Goal: Communication & Community: Answer question/provide support

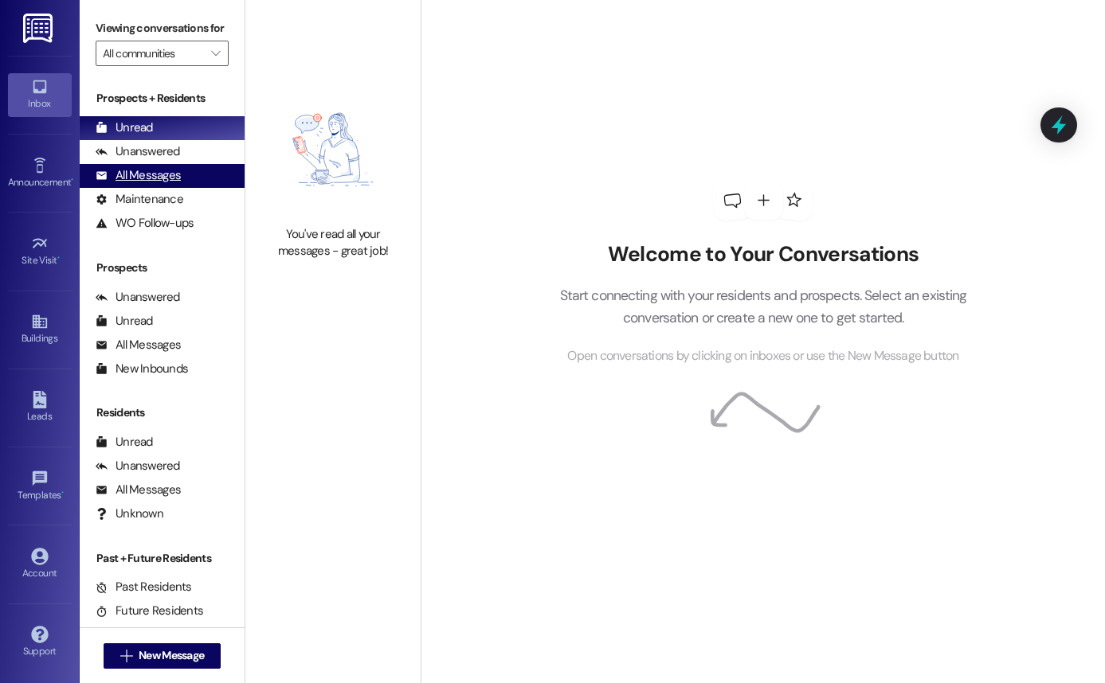
click at [174, 184] on div "All Messages" at bounding box center [138, 175] width 85 height 17
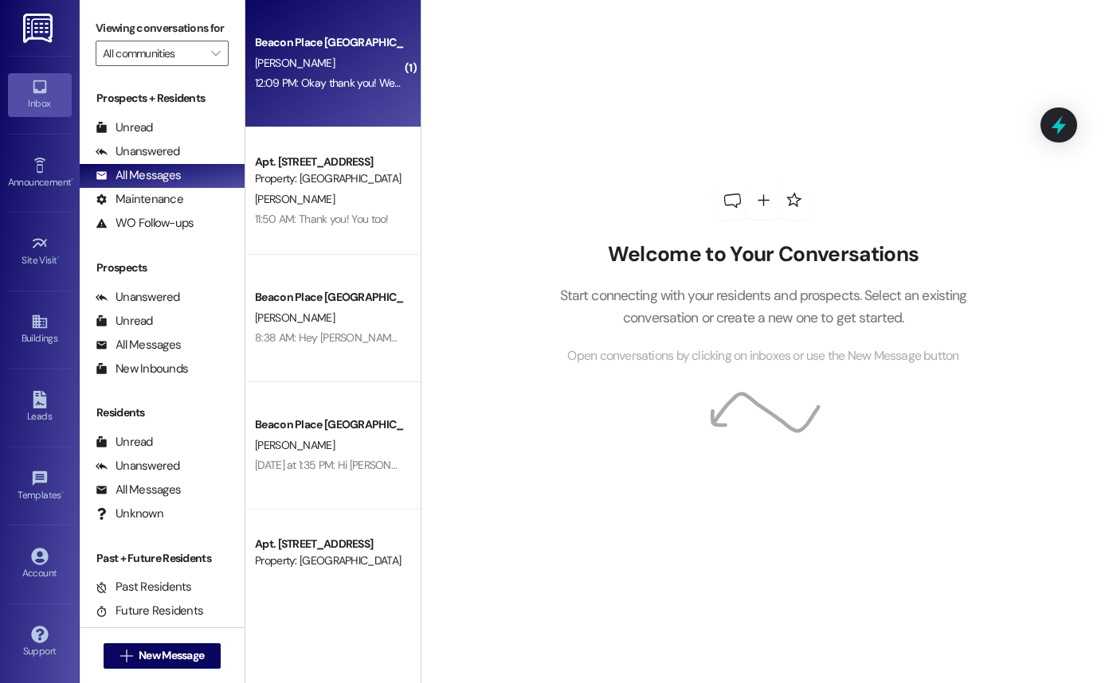
click at [316, 29] on div "Beacon Place Tuscaloosa Prospect [PERSON_NAME] 12:09 PM: Okay thank you! We hav…" at bounding box center [332, 63] width 175 height 127
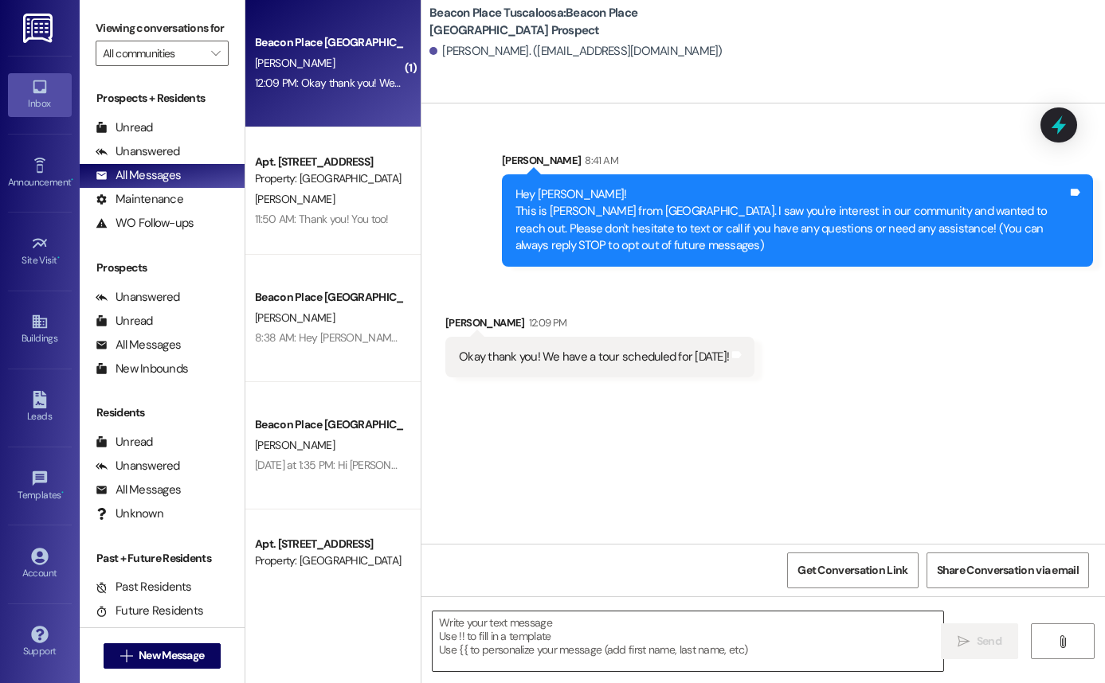
click at [584, 651] on textarea at bounding box center [688, 642] width 511 height 60
drag, startPoint x: 441, startPoint y: 323, endPoint x: 510, endPoint y: 323, distance: 68.5
click at [510, 323] on div "[PERSON_NAME] 12:09 PM" at bounding box center [599, 326] width 309 height 22
copy div "[PERSON_NAME] 1"
click at [516, 634] on textarea at bounding box center [688, 642] width 511 height 60
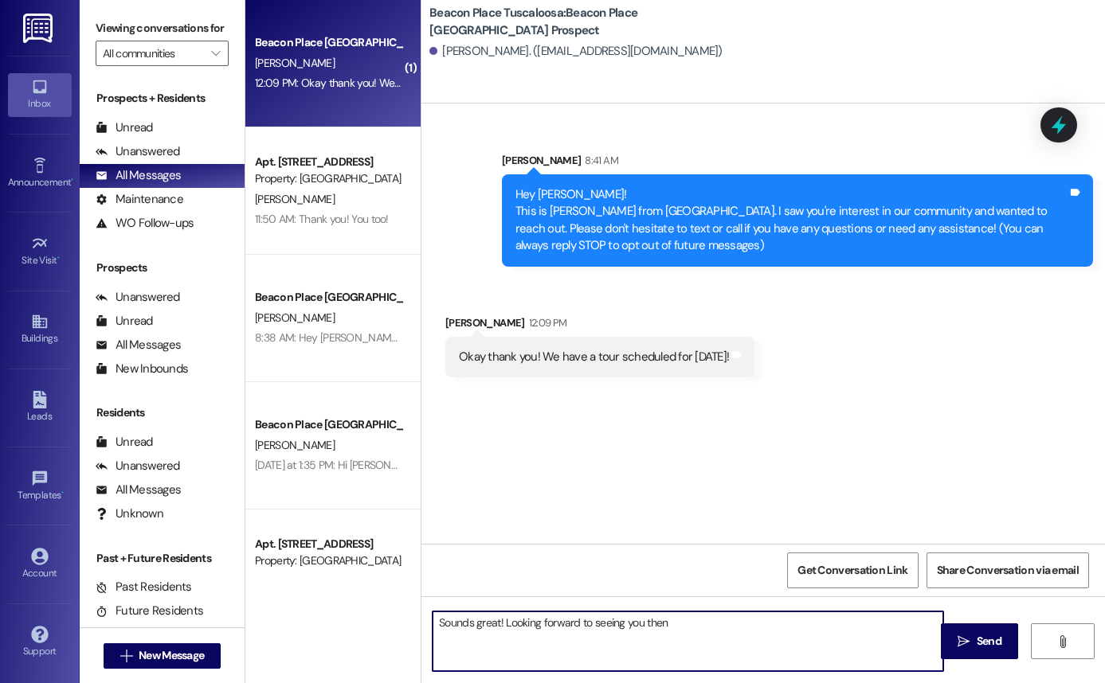
type textarea "Sounds great! Looking forward to seeing you then!"
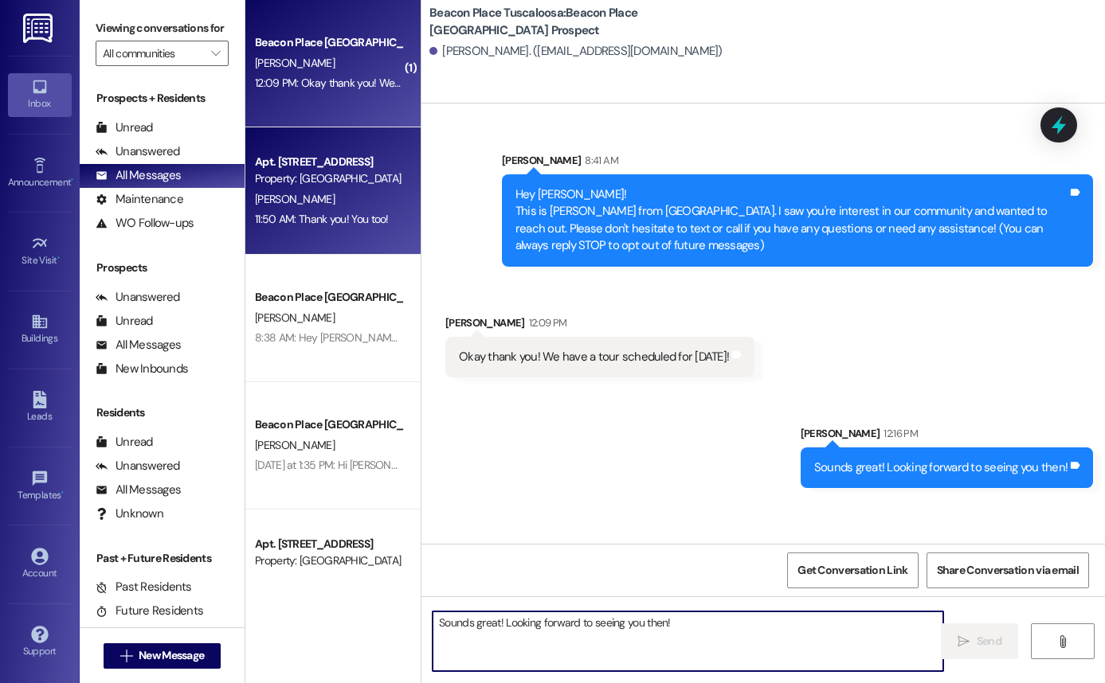
click at [277, 241] on div "Apt. [STREET_ADDRESS] Property: [GEOGRAPHIC_DATA] [GEOGRAPHIC_DATA] [PERSON_NAM…" at bounding box center [332, 190] width 175 height 127
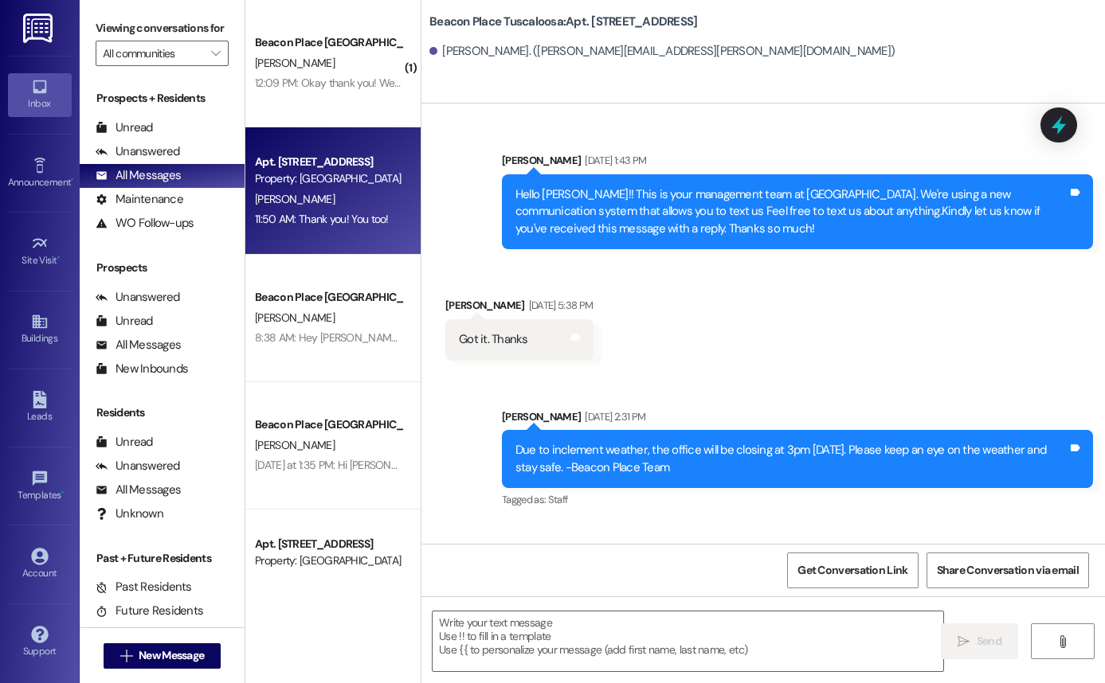
scroll to position [44459, 0]
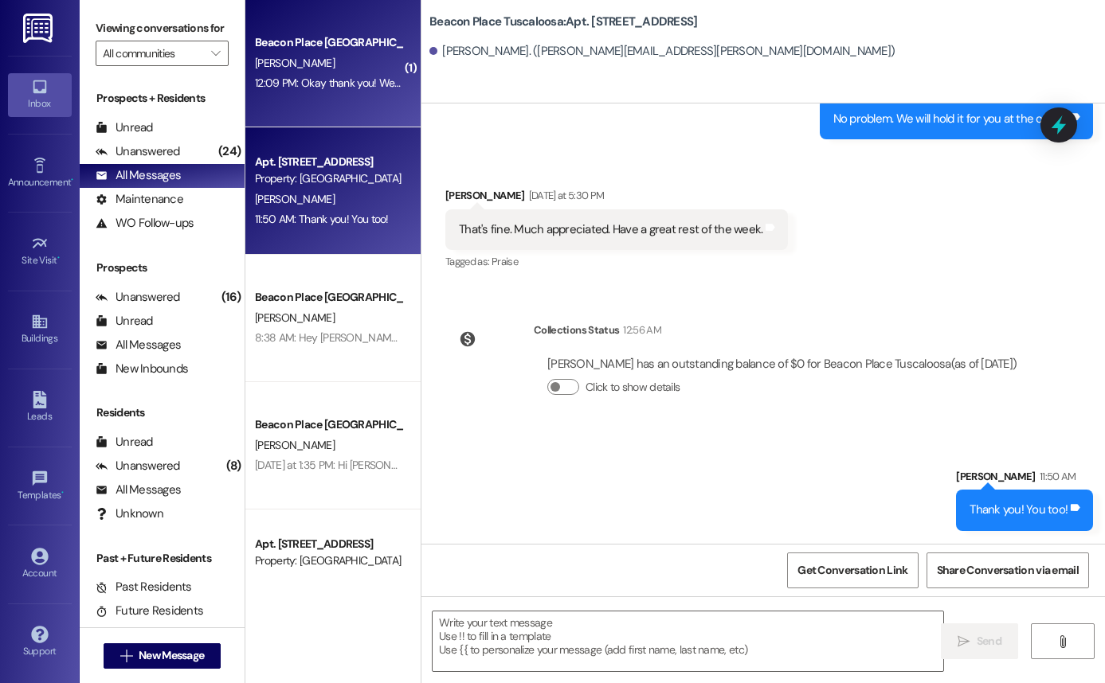
click at [336, 69] on div "[PERSON_NAME]" at bounding box center [328, 63] width 151 height 20
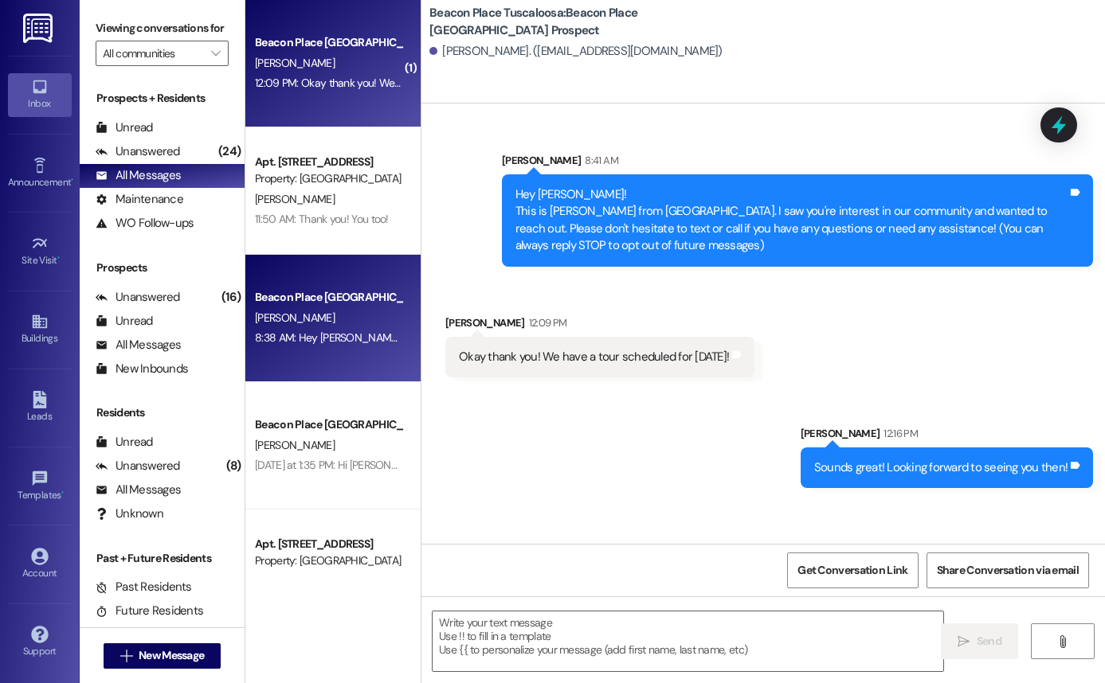
scroll to position [0, 0]
click at [275, 308] on div "[PERSON_NAME]" at bounding box center [328, 318] width 151 height 20
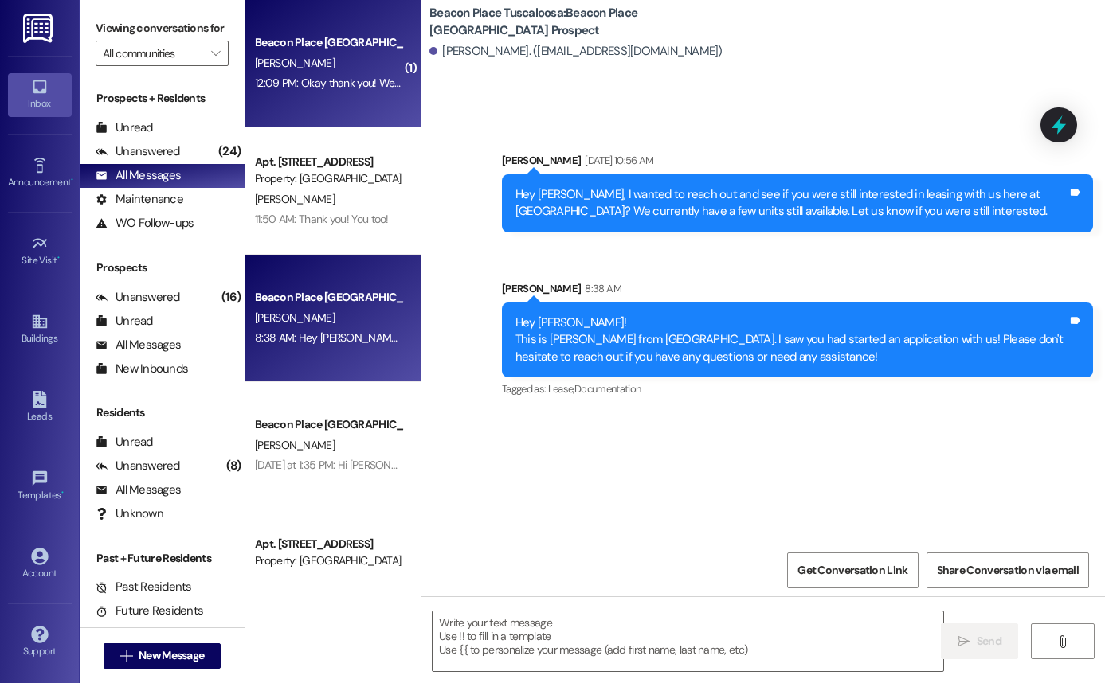
click at [280, 64] on span "[PERSON_NAME]" at bounding box center [295, 63] width 80 height 14
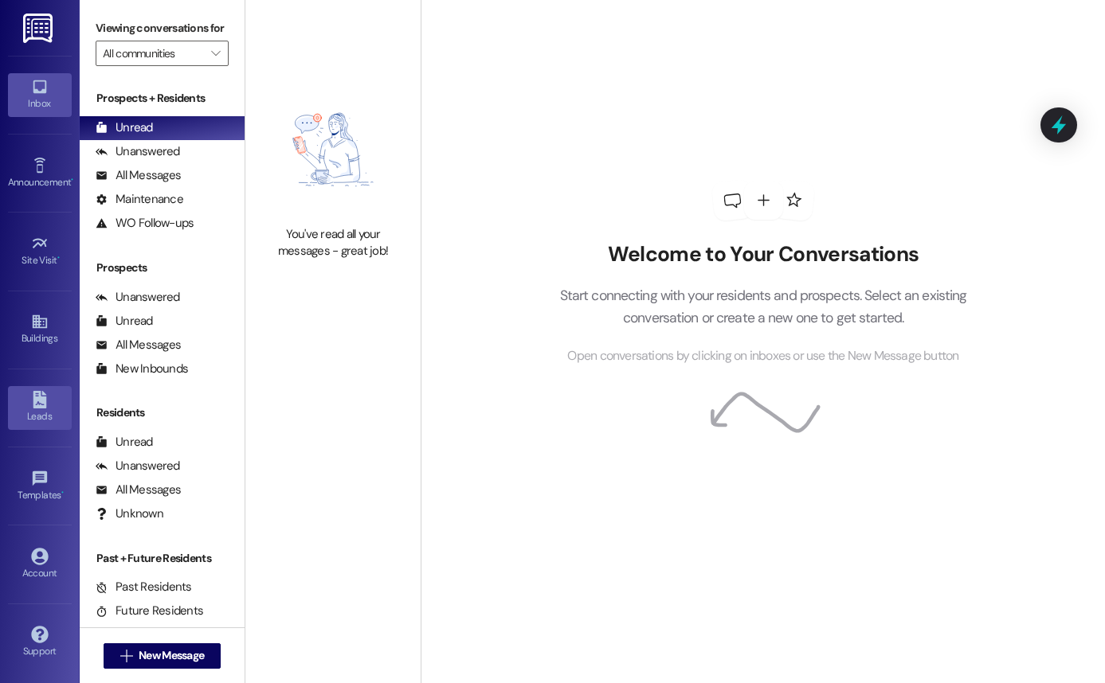
click at [35, 412] on div "Leads" at bounding box center [40, 417] width 80 height 16
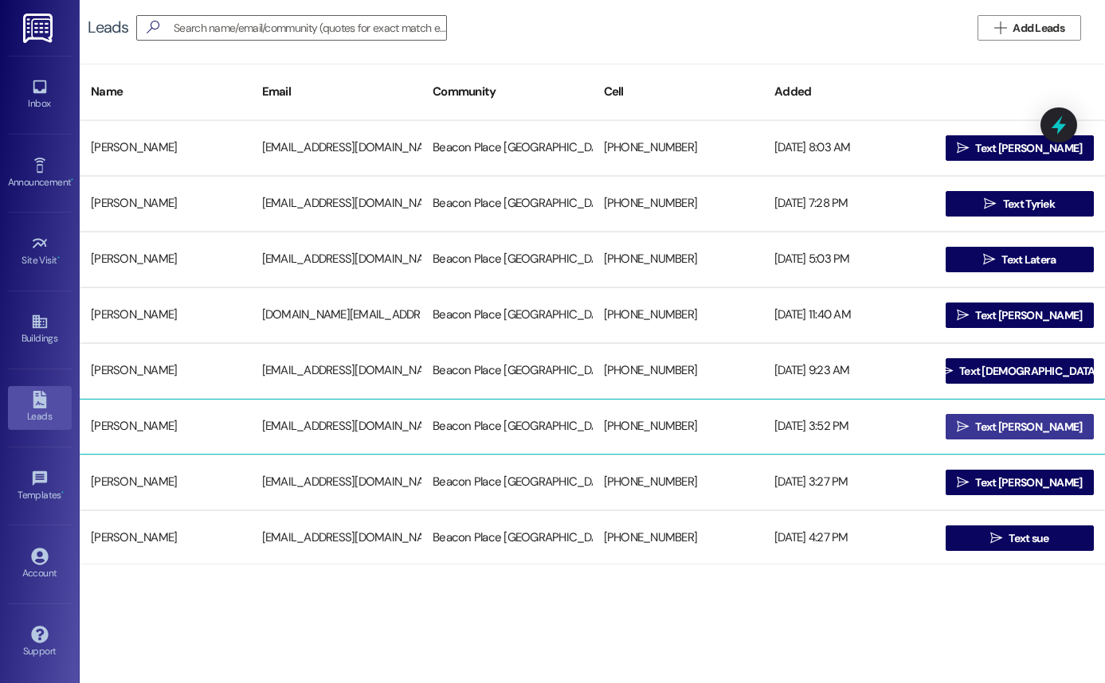
click at [984, 430] on span " Text [PERSON_NAME]" at bounding box center [1019, 427] width 132 height 24
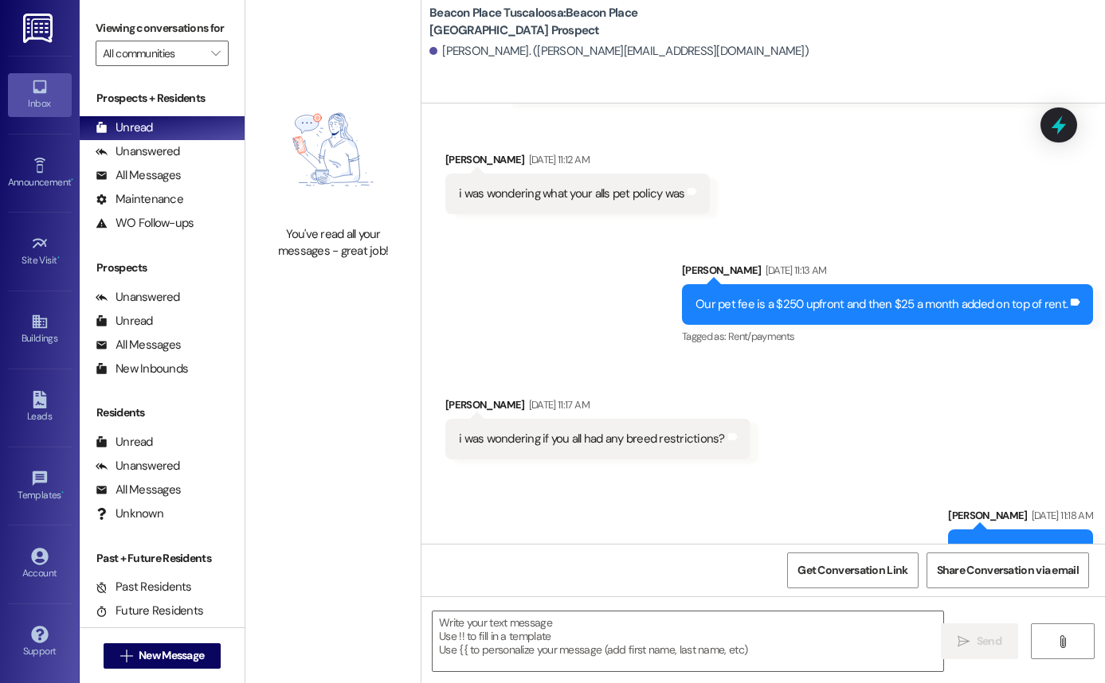
scroll to position [202, 0]
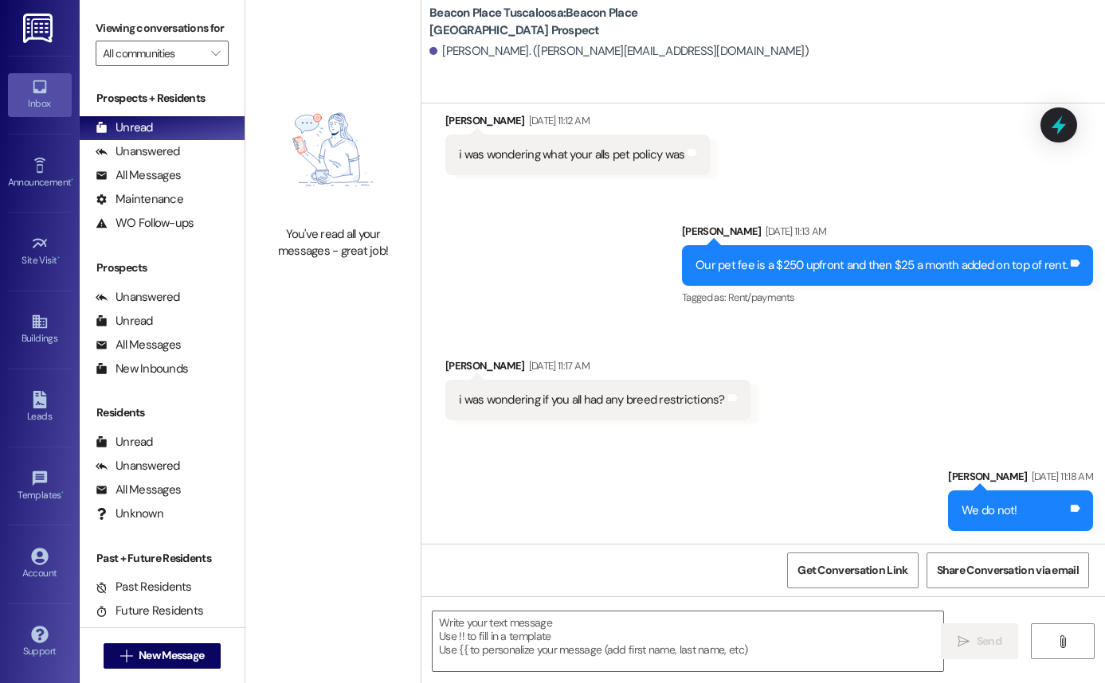
click at [39, 431] on div "Leads Go to Leads" at bounding box center [40, 408] width 64 height 78
click at [181, 188] on div "All Messages (undefined)" at bounding box center [162, 176] width 165 height 24
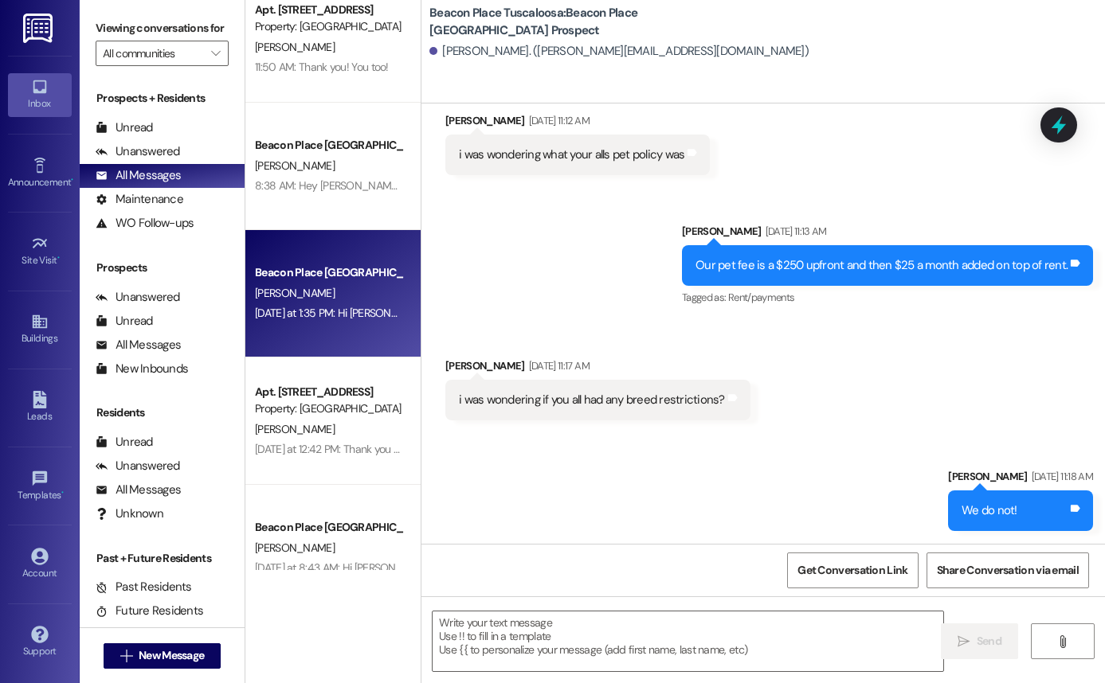
scroll to position [156, 0]
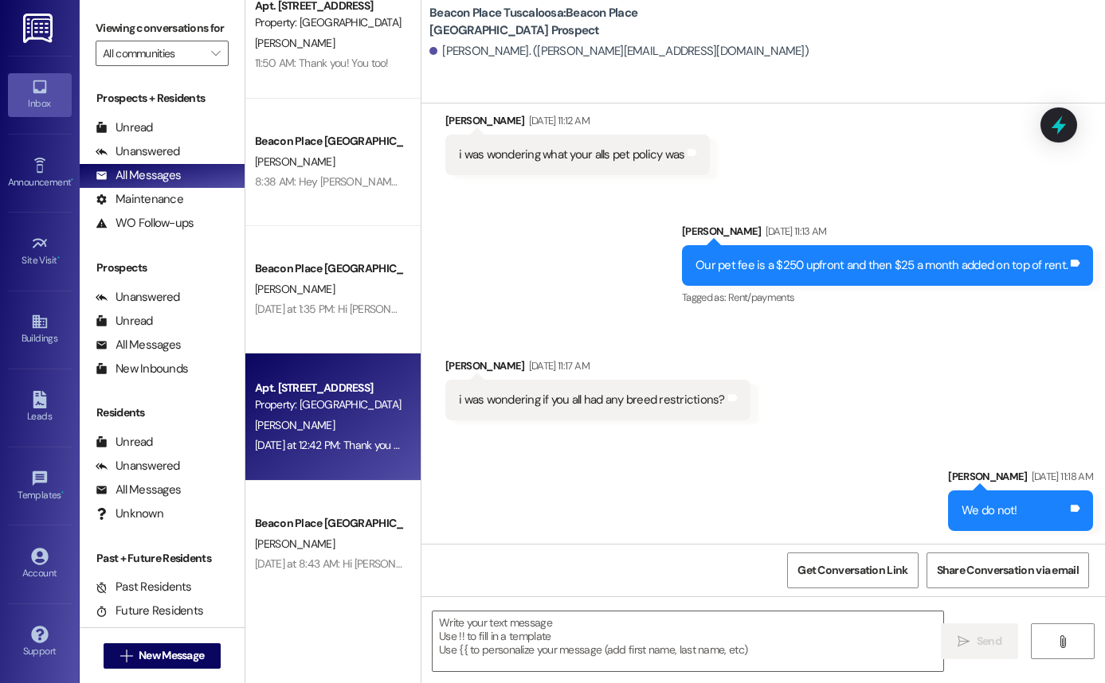
click at [350, 423] on div "[PERSON_NAME]" at bounding box center [328, 426] width 151 height 20
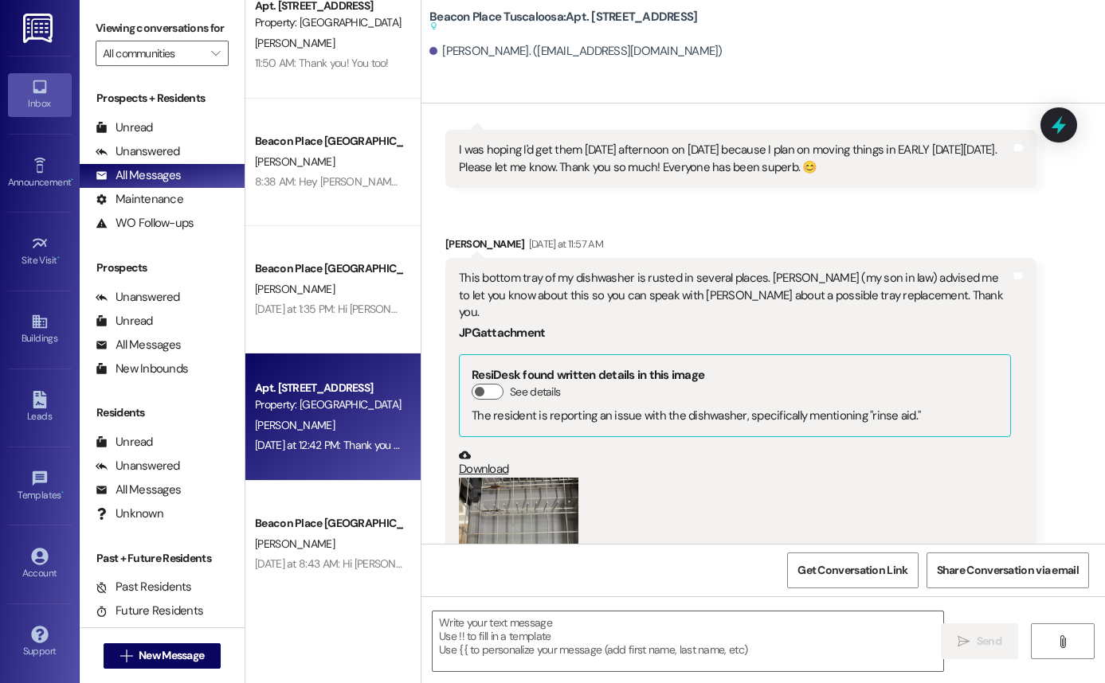
scroll to position [1599, 0]
